Goal: Task Accomplishment & Management: Use online tool/utility

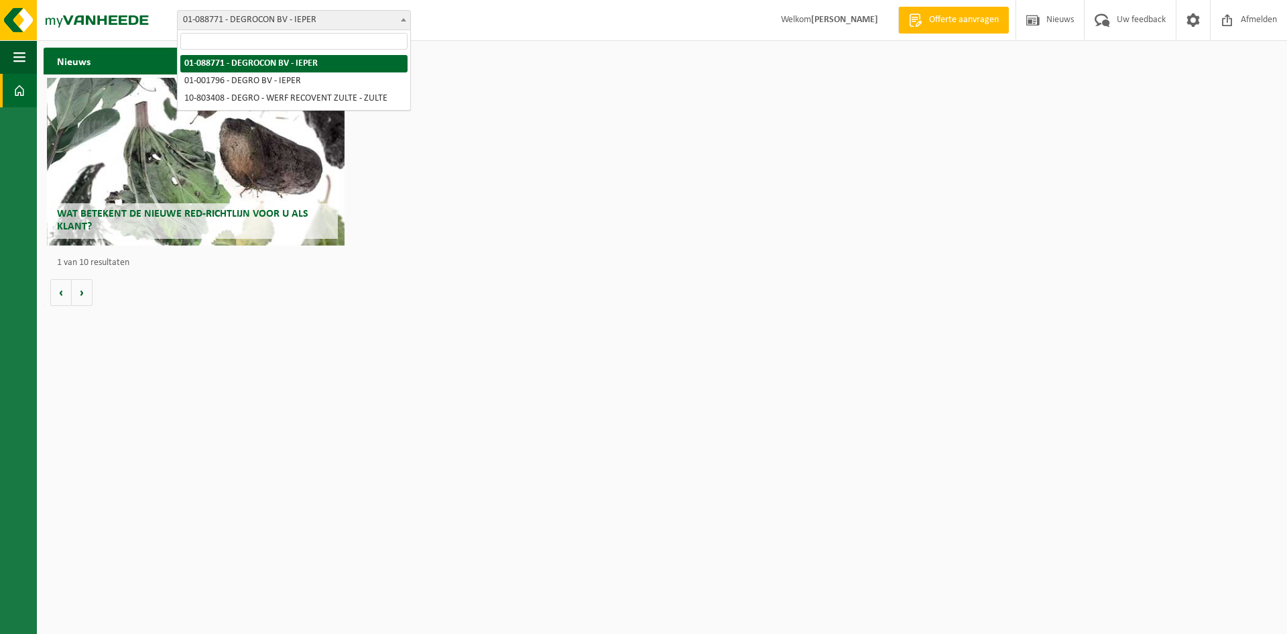
click at [384, 17] on span "01-088771 - DEGROCON BV - IEPER" at bounding box center [294, 20] width 233 height 19
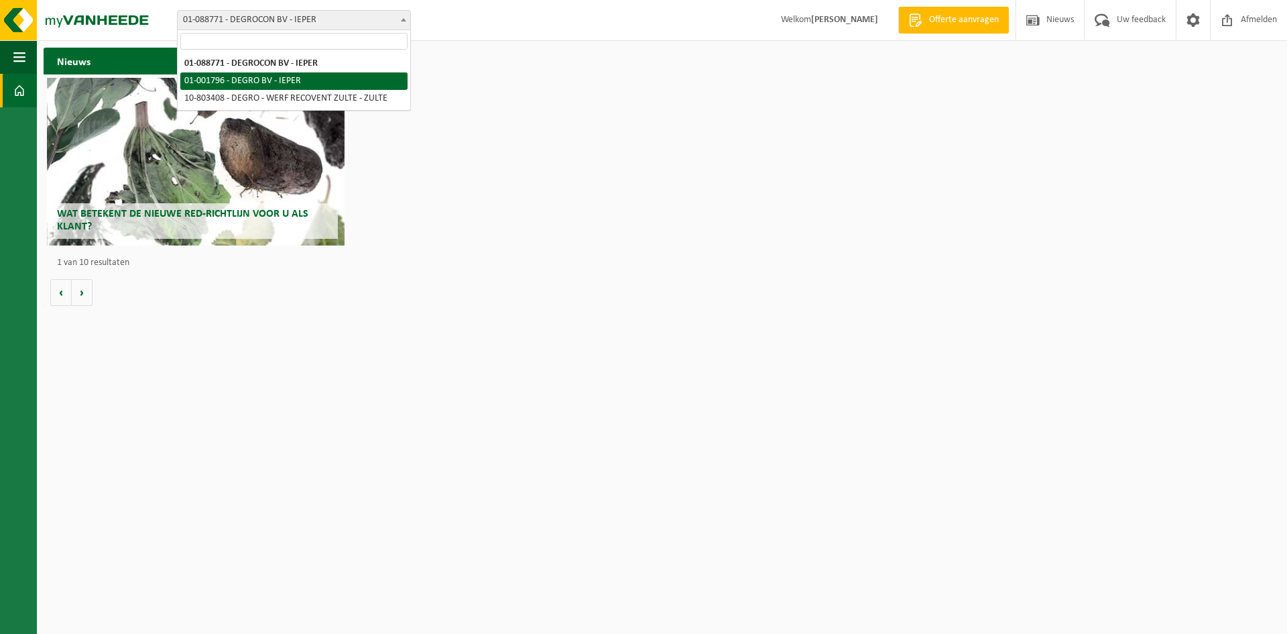
select select "36035"
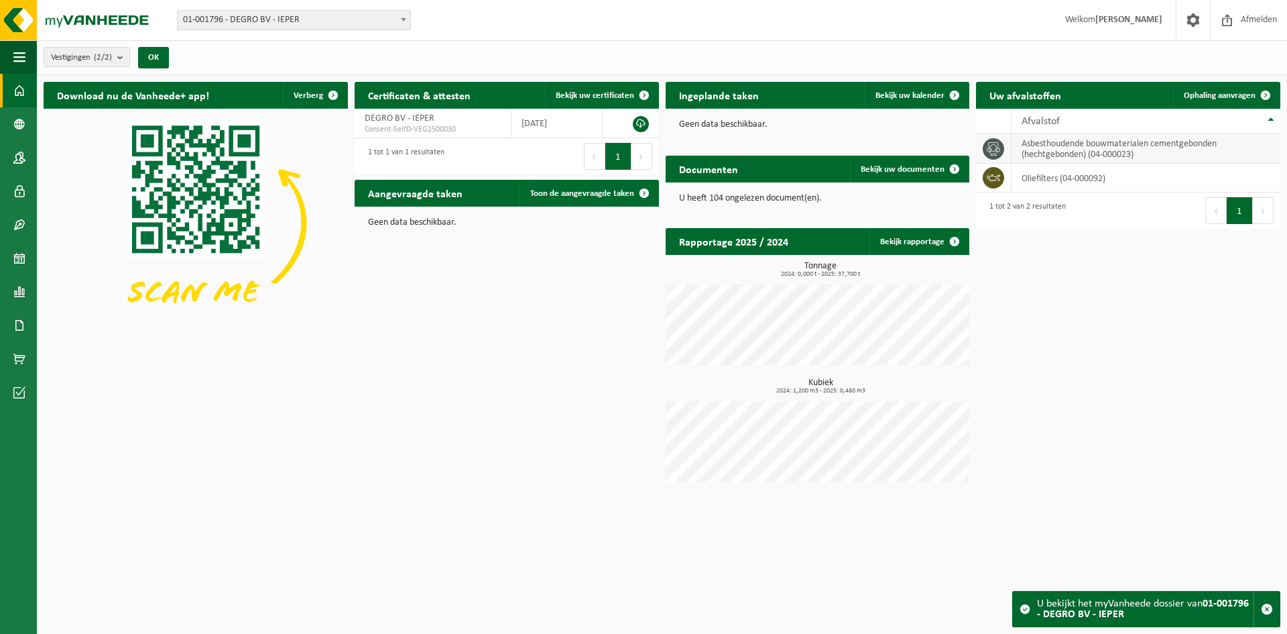
click at [1032, 148] on td "asbesthoudende bouwmaterialen cementgebonden (hechtgebonden) (04-000023)" at bounding box center [1146, 149] width 269 height 30
click at [1226, 95] on span "Ophaling aanvragen" at bounding box center [1220, 95] width 72 height 9
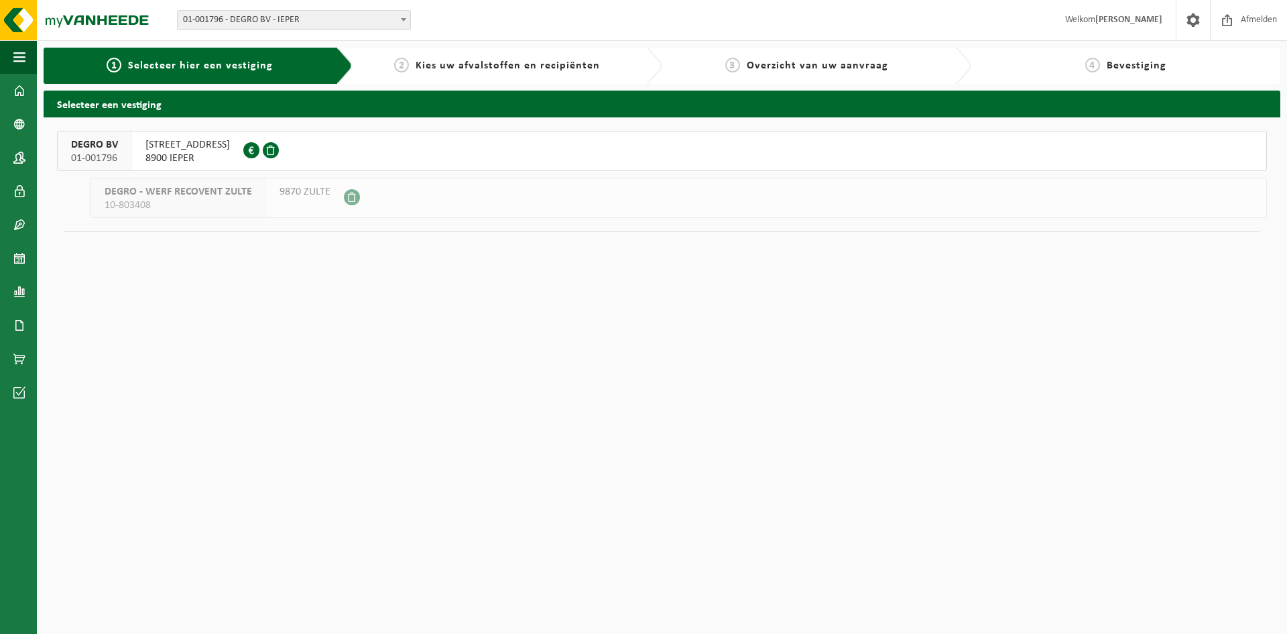
click at [82, 146] on span "DEGRO BV" at bounding box center [94, 144] width 47 height 13
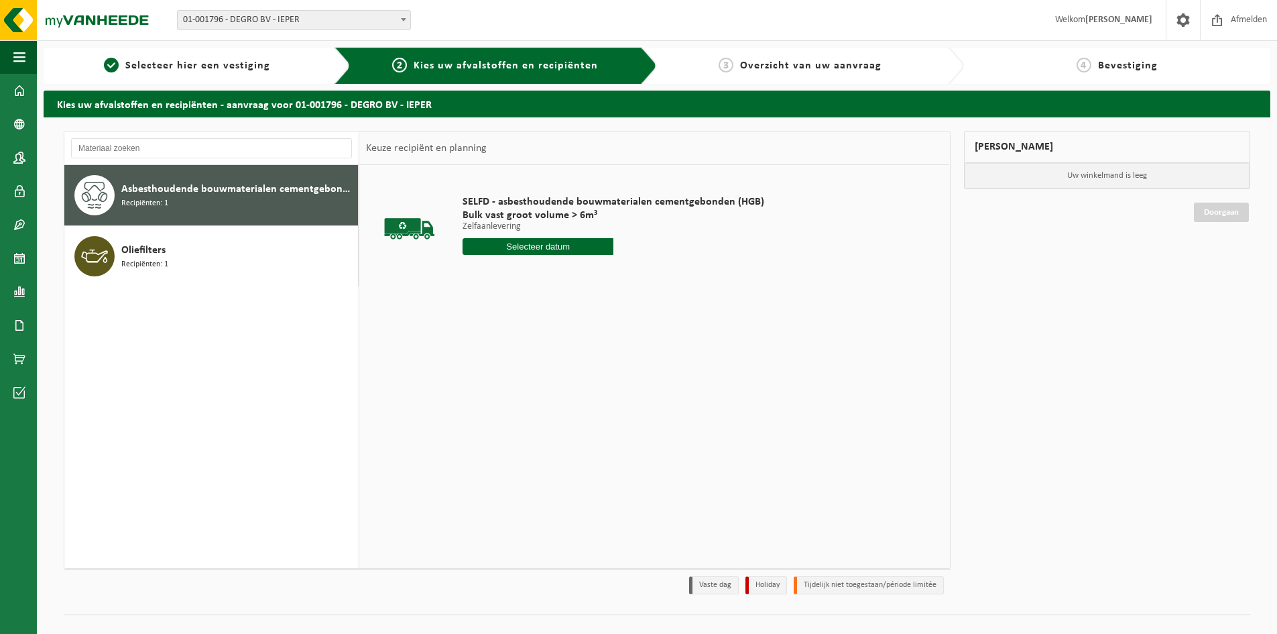
click at [266, 196] on span "Asbesthoudende bouwmaterialen cementgebonden (hechtgebonden)" at bounding box center [237, 189] width 233 height 16
click at [536, 251] on input "text" at bounding box center [538, 246] width 151 height 17
click at [548, 410] on div "28" at bounding box center [545, 408] width 23 height 21
type input "Van 2025-08-28"
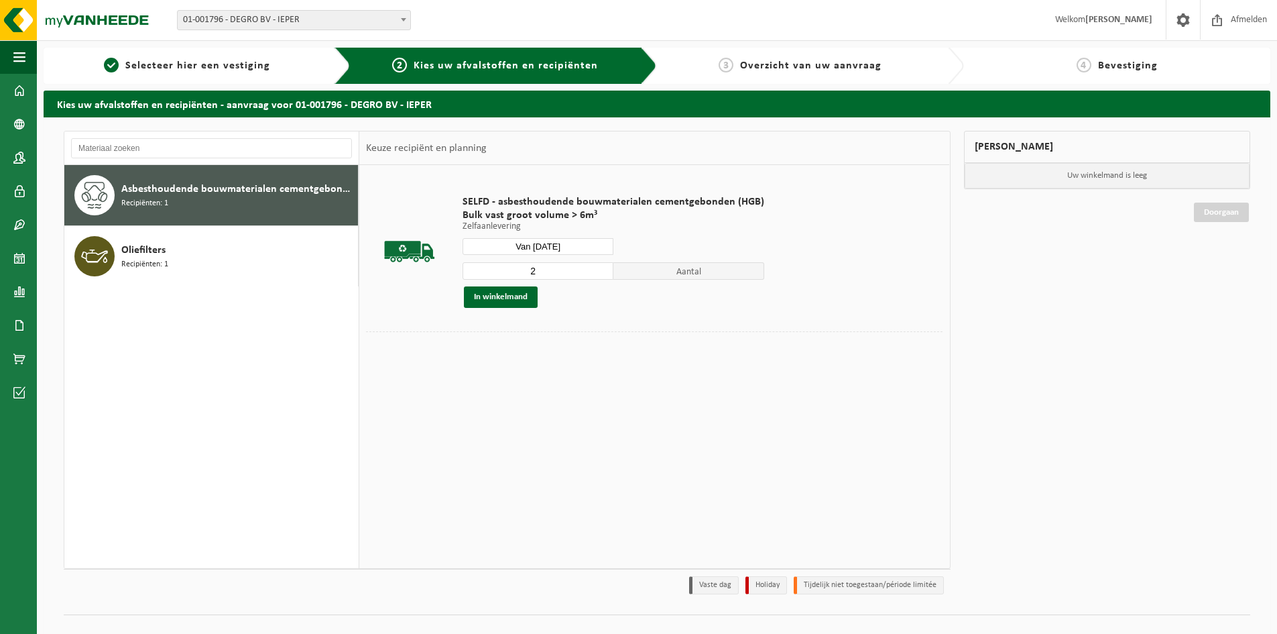
type input "2"
click at [599, 268] on input "2" at bounding box center [538, 270] width 151 height 17
click at [517, 298] on button "In winkelmand" at bounding box center [501, 296] width 74 height 21
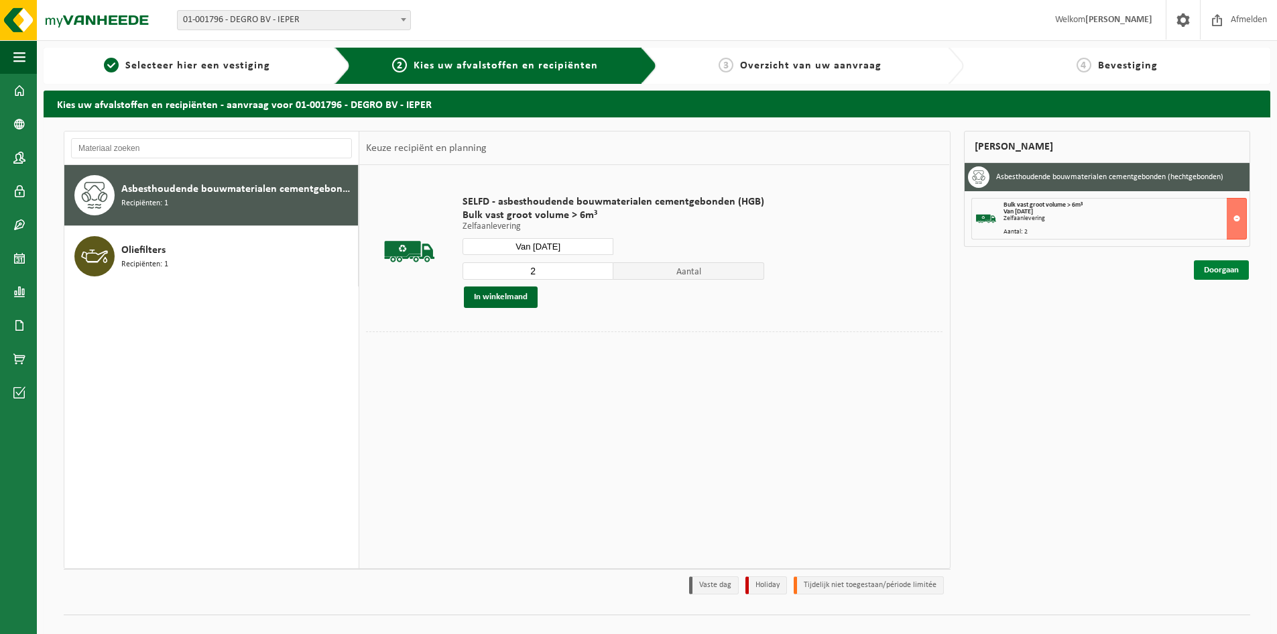
click at [1210, 273] on link "Doorgaan" at bounding box center [1221, 269] width 55 height 19
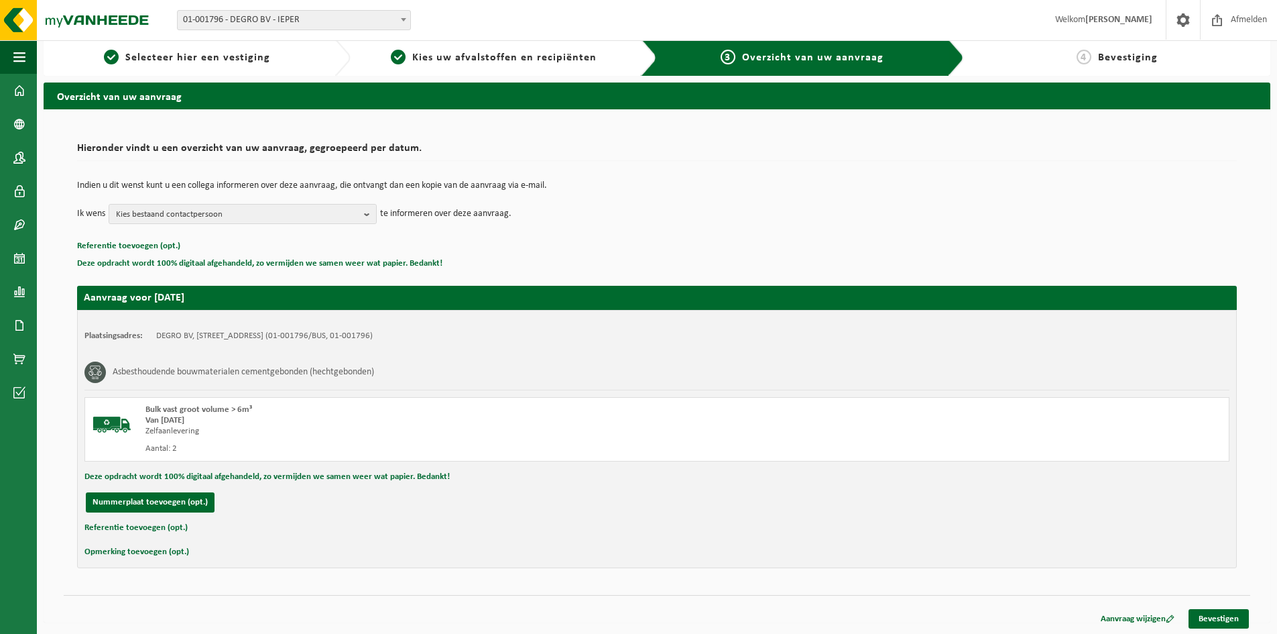
scroll to position [10, 0]
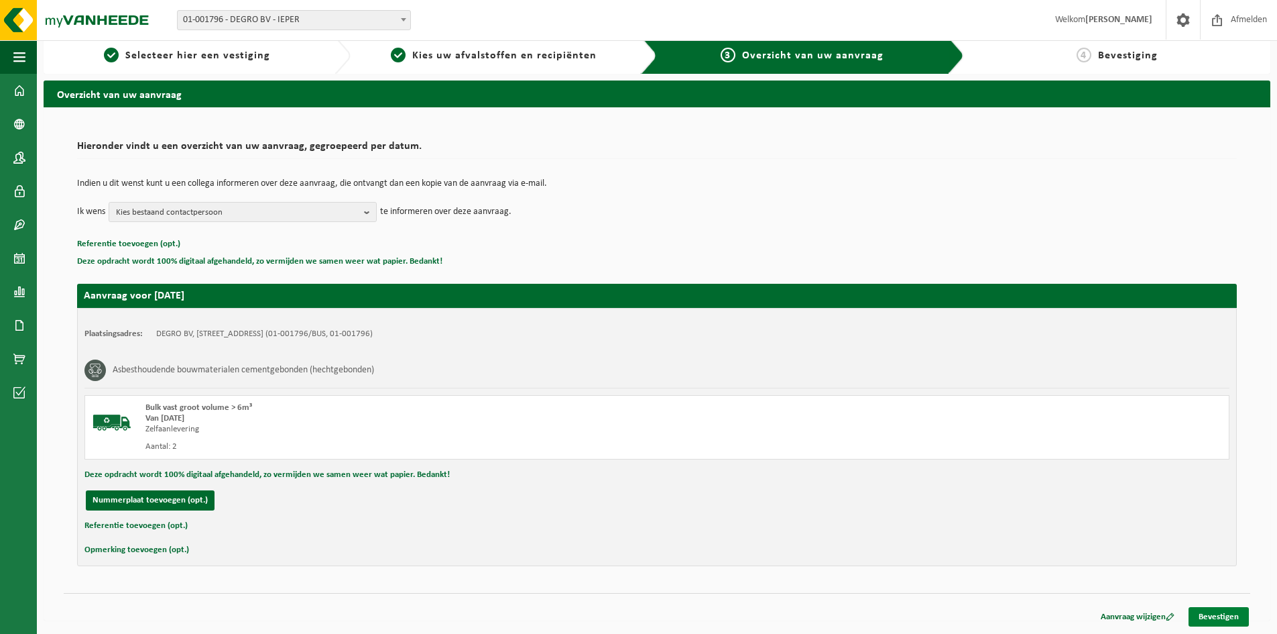
click at [1217, 618] on link "Bevestigen" at bounding box center [1219, 616] width 60 height 19
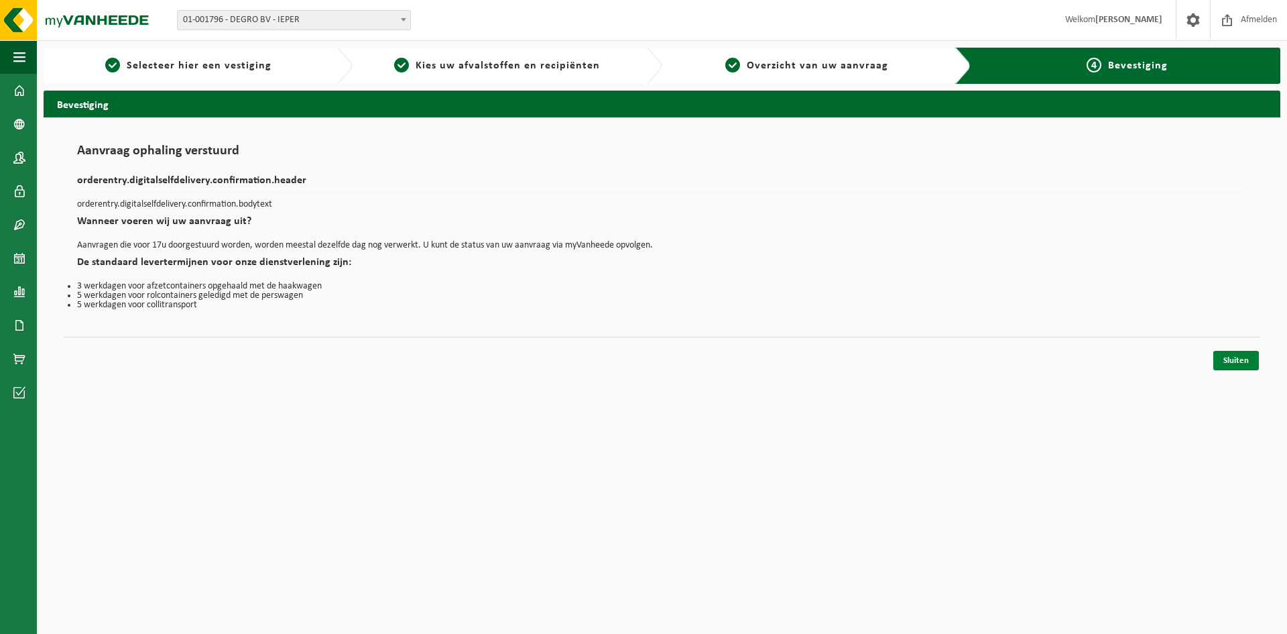
click at [1236, 359] on link "Sluiten" at bounding box center [1237, 360] width 46 height 19
